Goal: Task Accomplishment & Management: Manage account settings

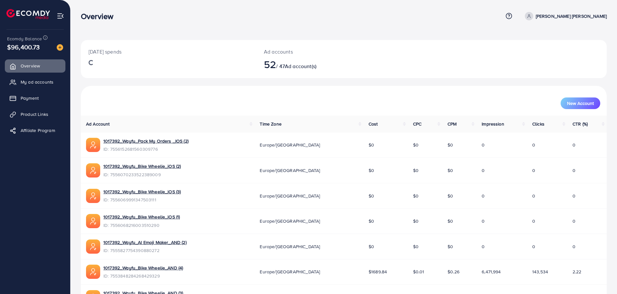
click at [60, 14] on img at bounding box center [60, 15] width 7 height 7
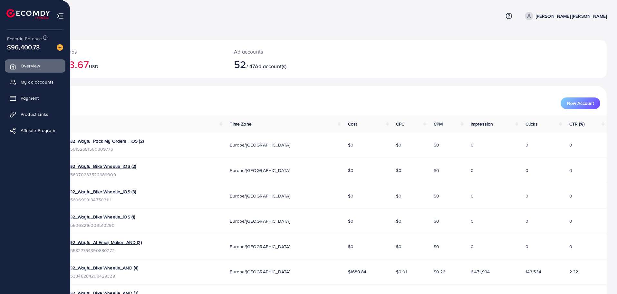
click at [59, 15] on img at bounding box center [60, 15] width 7 height 7
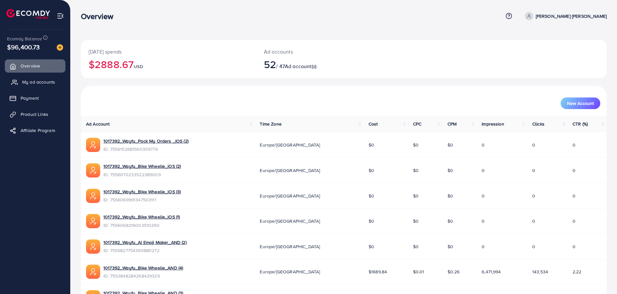
click at [43, 85] on span "My ad accounts" at bounding box center [38, 82] width 33 height 6
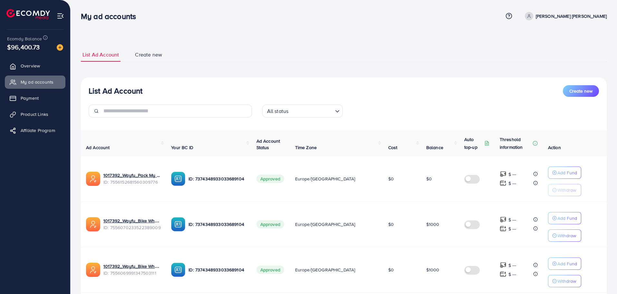
click at [35, 232] on ul "Overview My ad accounts Payment Product Links Affiliate Program" at bounding box center [35, 159] width 70 height 204
click at [543, 27] on div "Help" at bounding box center [541, 26] width 18 height 11
click at [588, 137] on th "Action" at bounding box center [575, 143] width 64 height 26
click at [47, 114] on span "Product Links" at bounding box center [36, 114] width 28 height 6
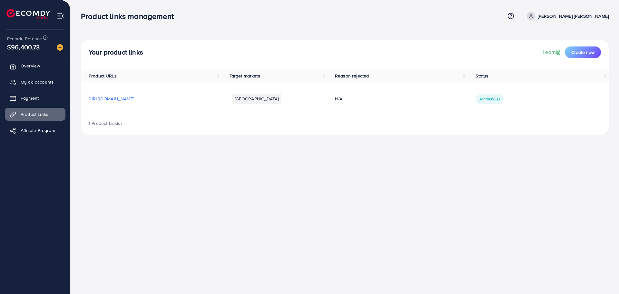
click at [134, 101] on span "[URL][DOMAIN_NAME]" at bounding box center [111, 98] width 45 height 6
click at [60, 13] on img at bounding box center [60, 15] width 7 height 7
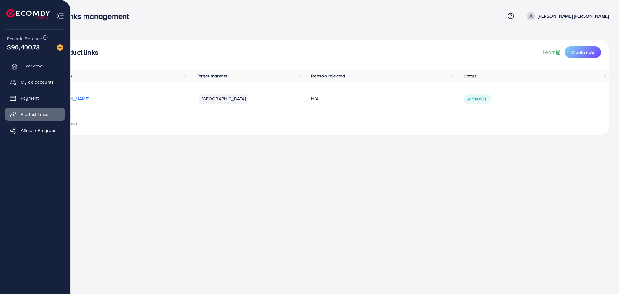
click at [35, 69] on link "Overview" at bounding box center [35, 65] width 61 height 13
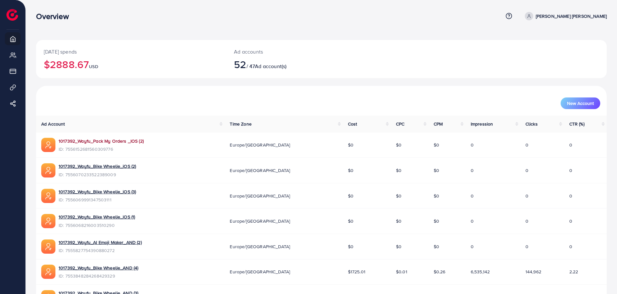
click at [115, 141] on link "1017392_Wayfu_Pack My Orders _IOS (2)" at bounding box center [101, 141] width 85 height 6
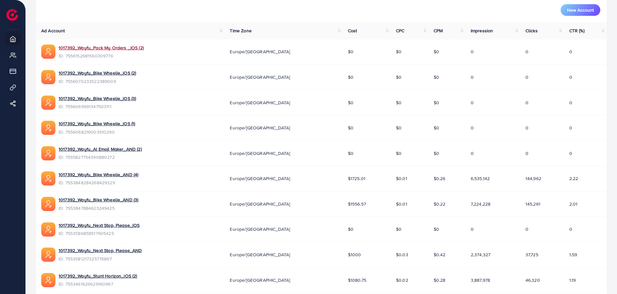
scroll to position [97, 0]
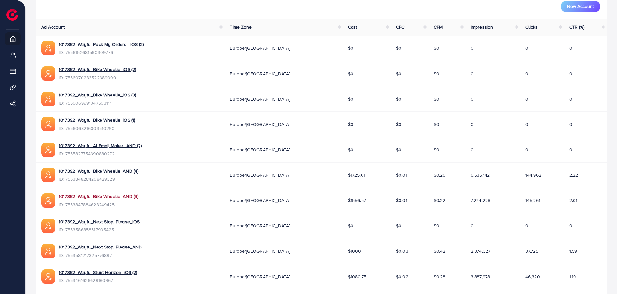
click at [92, 197] on link "1017392_Wayfu_Bike Wheelie_AND (3)" at bounding box center [99, 196] width 80 height 6
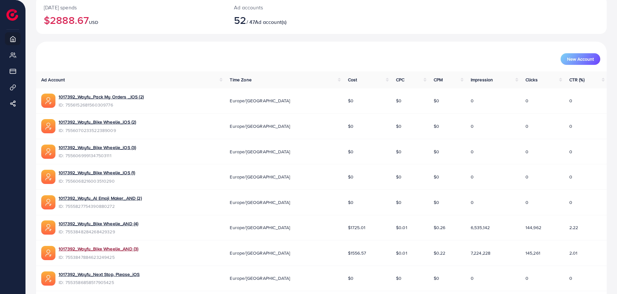
scroll to position [0, 0]
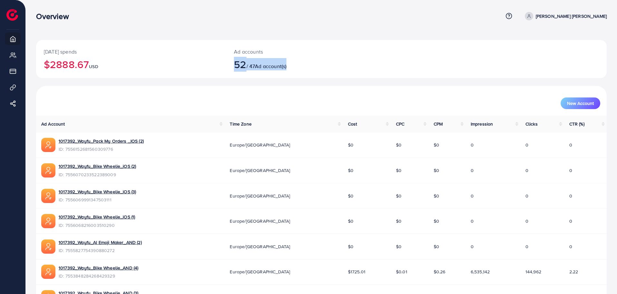
drag, startPoint x: 236, startPoint y: 63, endPoint x: 313, endPoint y: 64, distance: 77.1
click at [313, 64] on h2 "52 / 47 Ad account(s)" at bounding box center [297, 64] width 127 height 12
click at [217, 97] on div "New Account" at bounding box center [321, 100] width 568 height 17
